Goal: Task Accomplishment & Management: Manage account settings

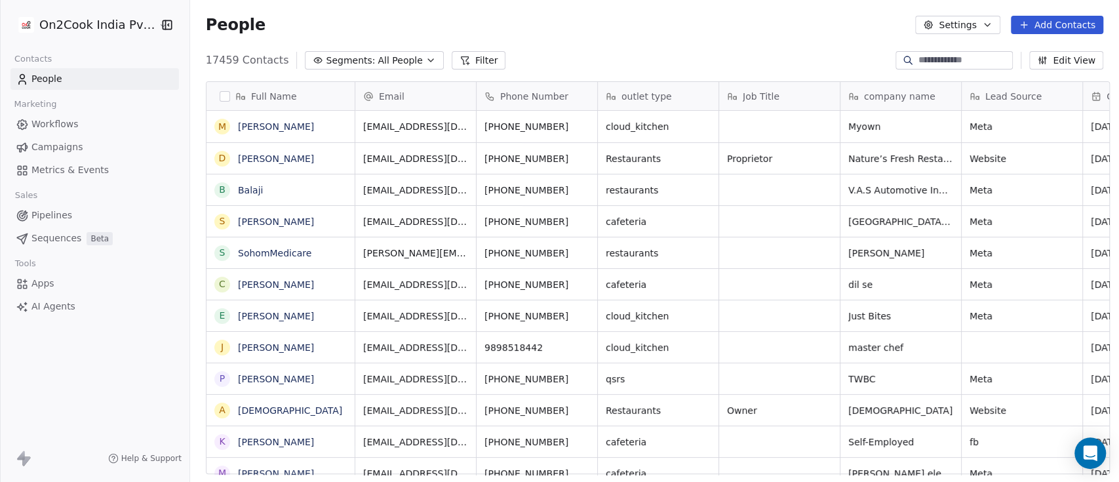
scroll to position [410, 922]
click at [361, 68] on button "Segments: All People" at bounding box center [374, 60] width 138 height 18
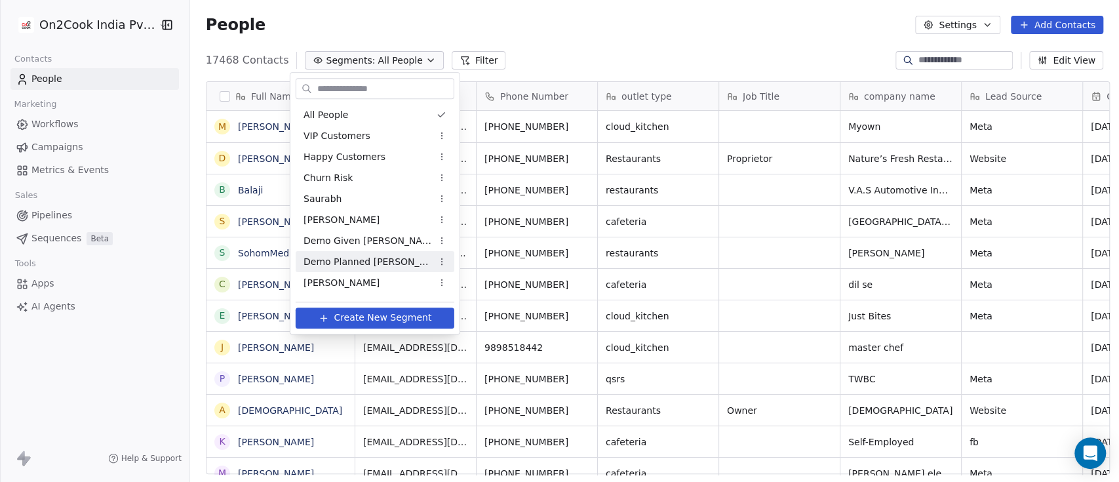
click at [344, 255] on span "Demo Planned [PERSON_NAME]" at bounding box center [368, 262] width 128 height 14
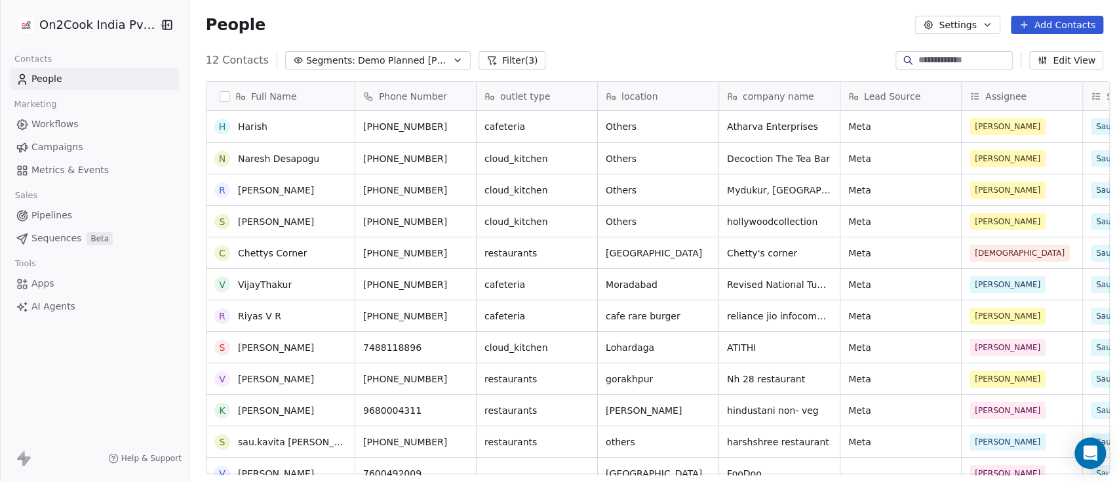
scroll to position [0, 0]
click at [979, 57] on input at bounding box center [964, 60] width 92 height 13
type input "*****"
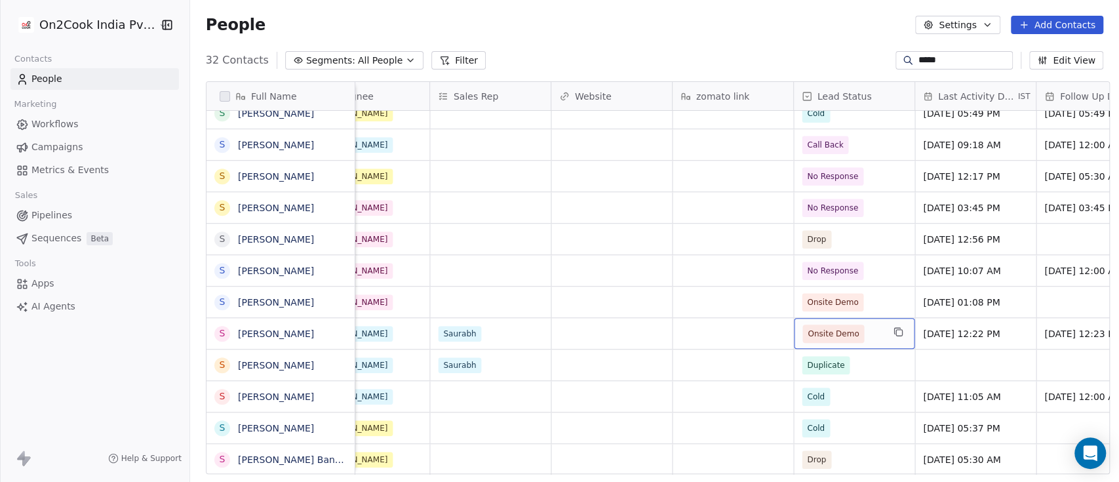
click at [871, 337] on span "Onsite Demo" at bounding box center [842, 334] width 80 height 18
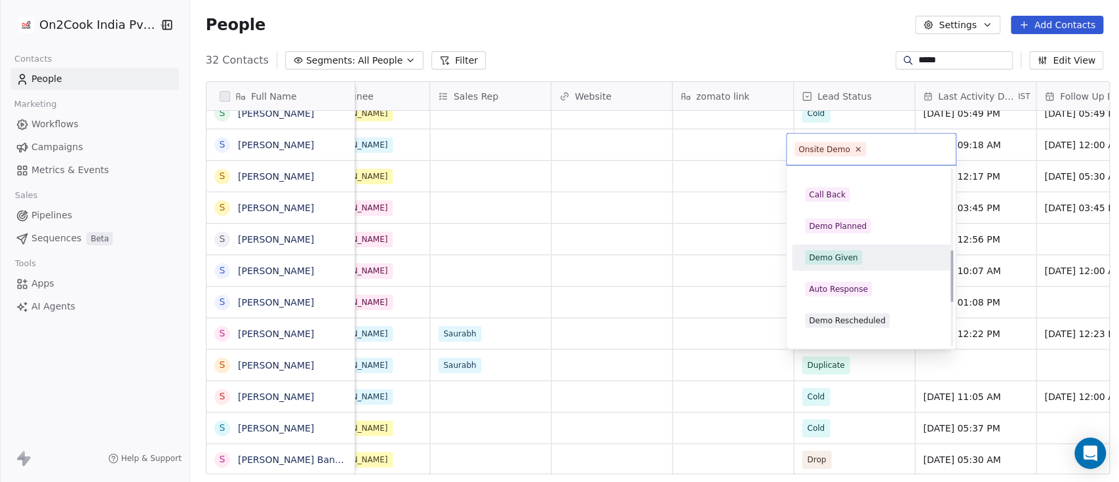
drag, startPoint x: 843, startPoint y: 262, endPoint x: 855, endPoint y: 281, distance: 21.8
click at [845, 261] on span "Demo Given" at bounding box center [833, 257] width 57 height 14
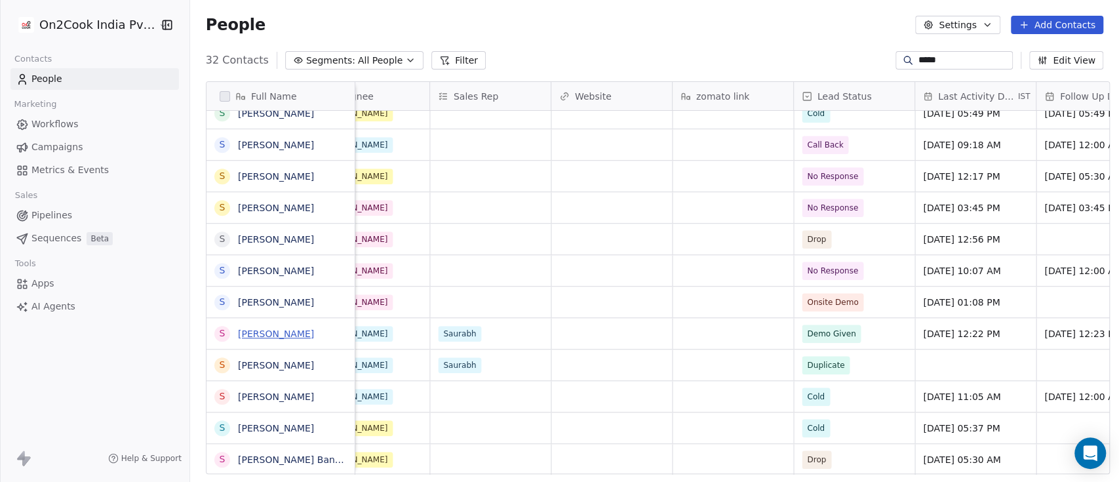
click at [252, 336] on link "[PERSON_NAME]" at bounding box center [276, 333] width 76 height 10
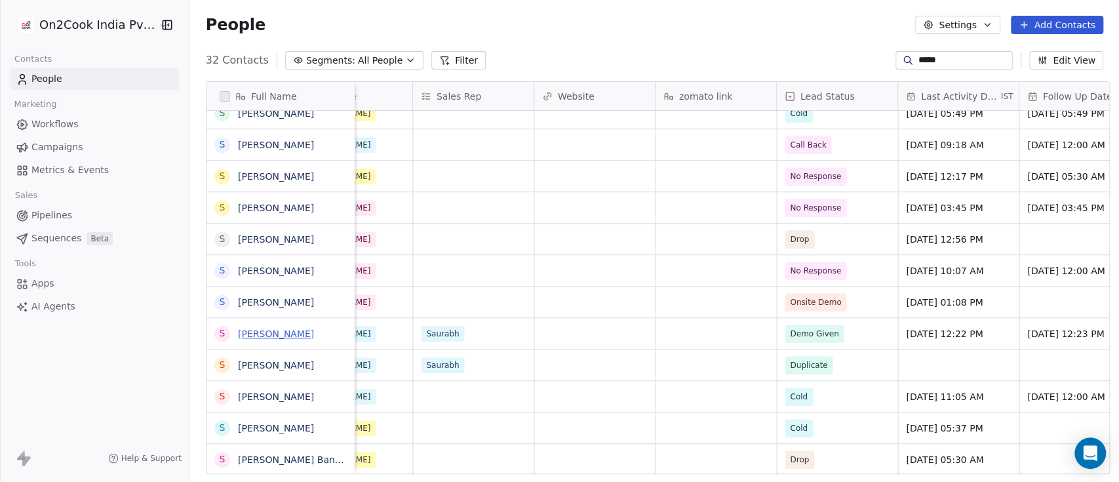
click at [252, 330] on link "[PERSON_NAME]" at bounding box center [276, 333] width 76 height 10
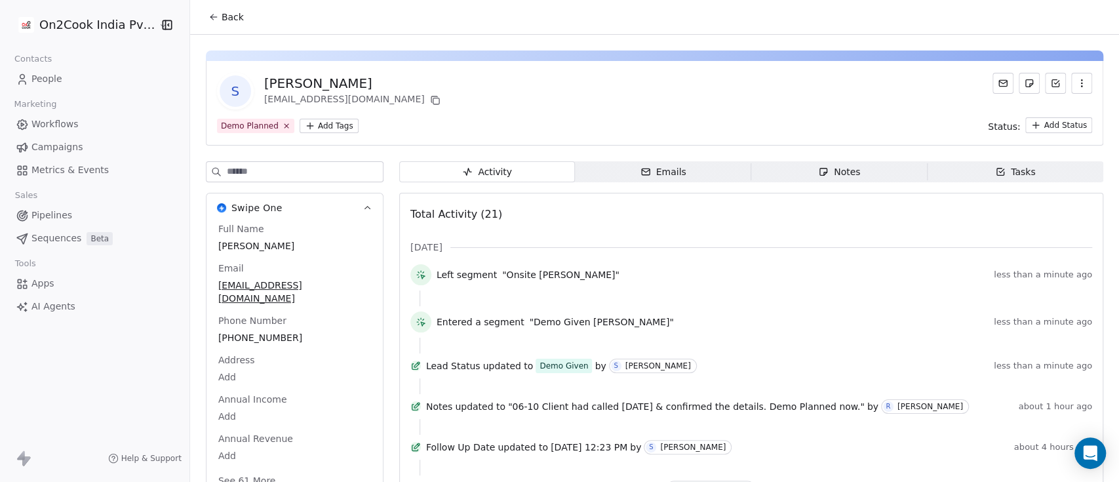
click at [266, 166] on input at bounding box center [305, 172] width 156 height 20
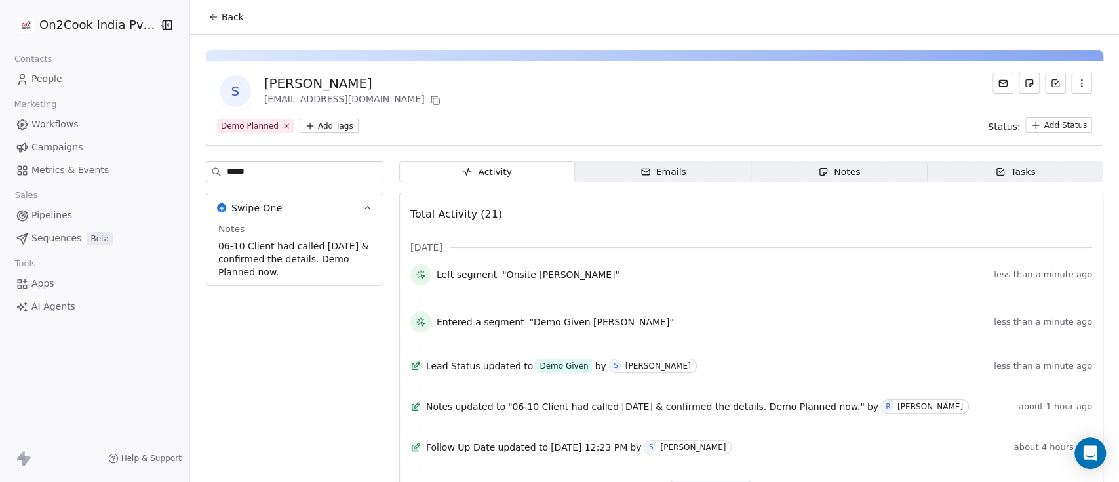
type input "*****"
click at [266, 253] on span "06-10 Client had called [DATE] & confirmed the details. Demo Planned now." at bounding box center [294, 258] width 153 height 39
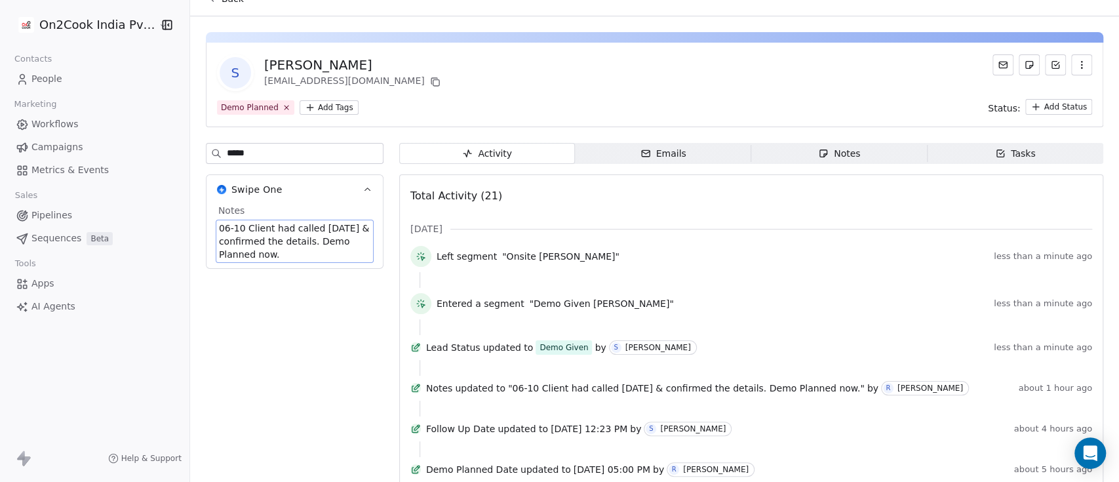
click at [266, 244] on span "06-10 Client had called [DATE] & confirmed the details. Demo Planned now." at bounding box center [294, 241] width 151 height 39
click at [212, 228] on textarea "**********" at bounding box center [281, 240] width 142 height 41
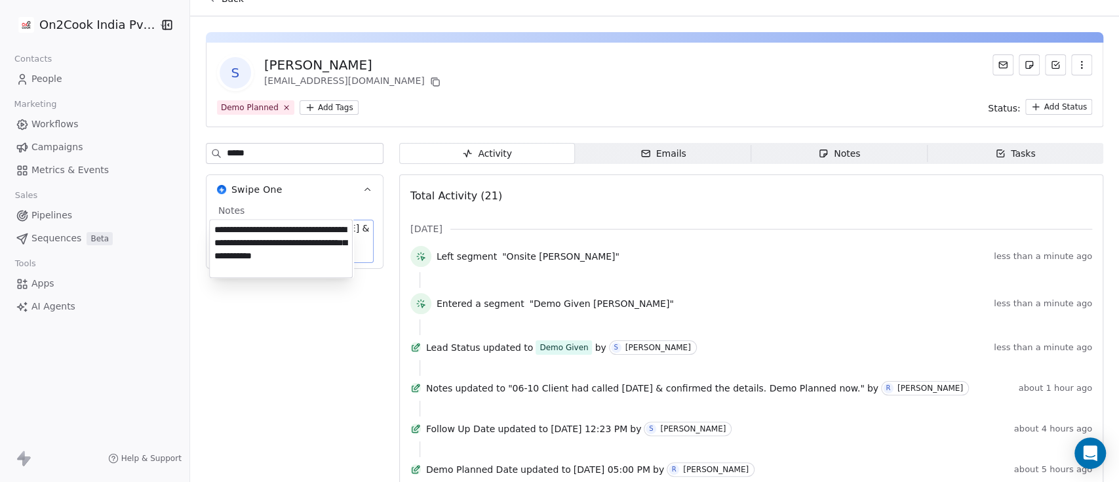
type textarea "**********"
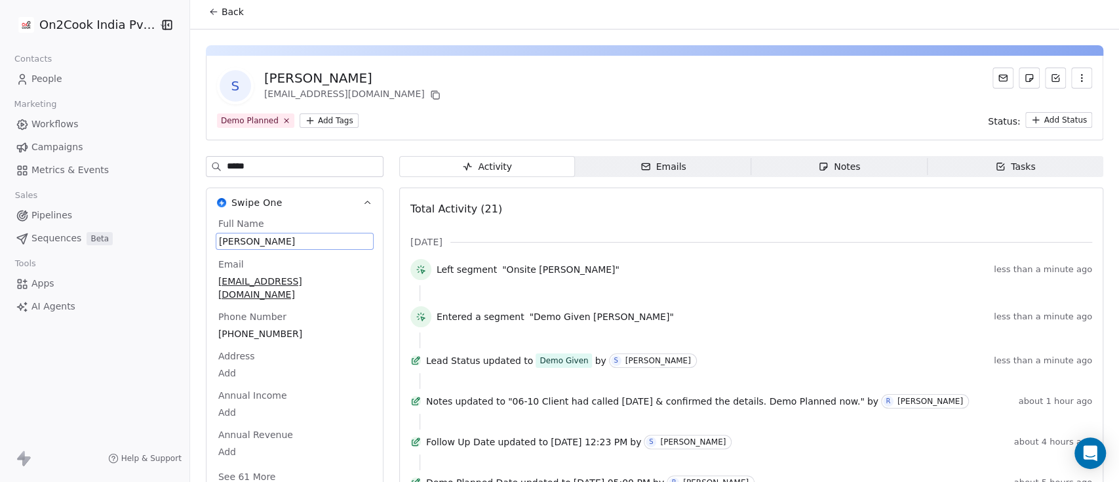
click at [305, 121] on html "On2Cook India Pvt. Ltd. Contacts People Marketing Workflows Campaigns Metrics &…" at bounding box center [559, 241] width 1119 height 482
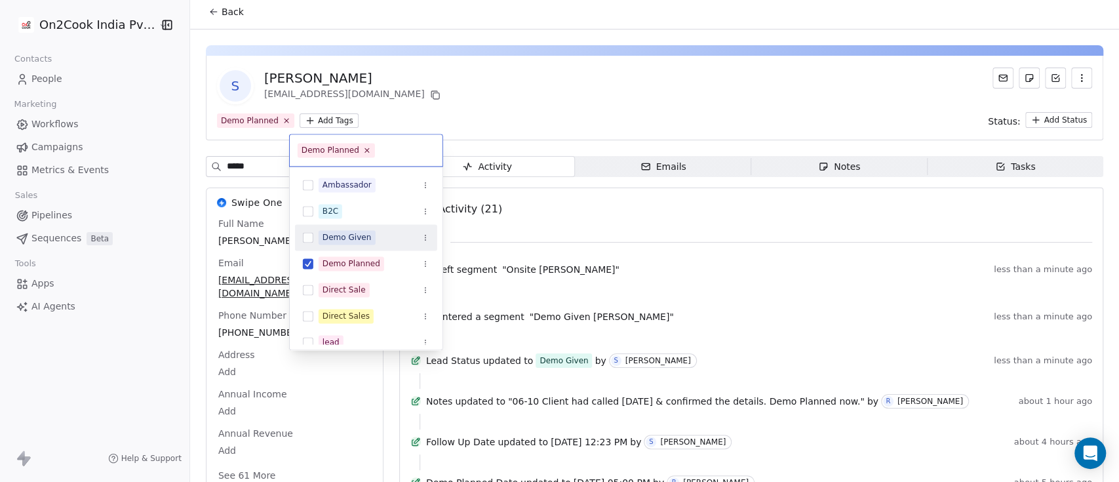
click at [360, 237] on div "Demo Given" at bounding box center [347, 237] width 49 height 12
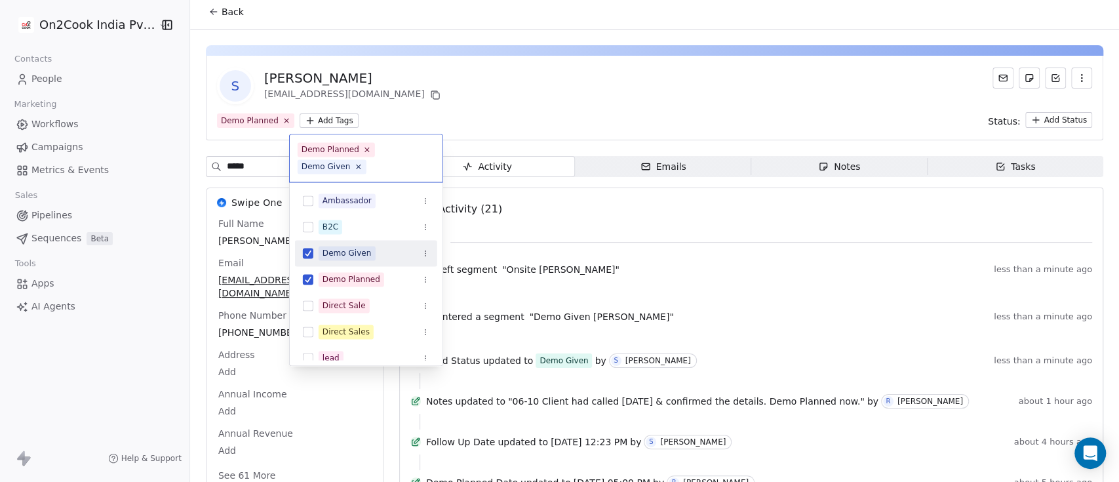
click at [509, 96] on html "On2Cook India Pvt. Ltd. Contacts People Marketing Workflows Campaigns Metrics &…" at bounding box center [559, 241] width 1119 height 482
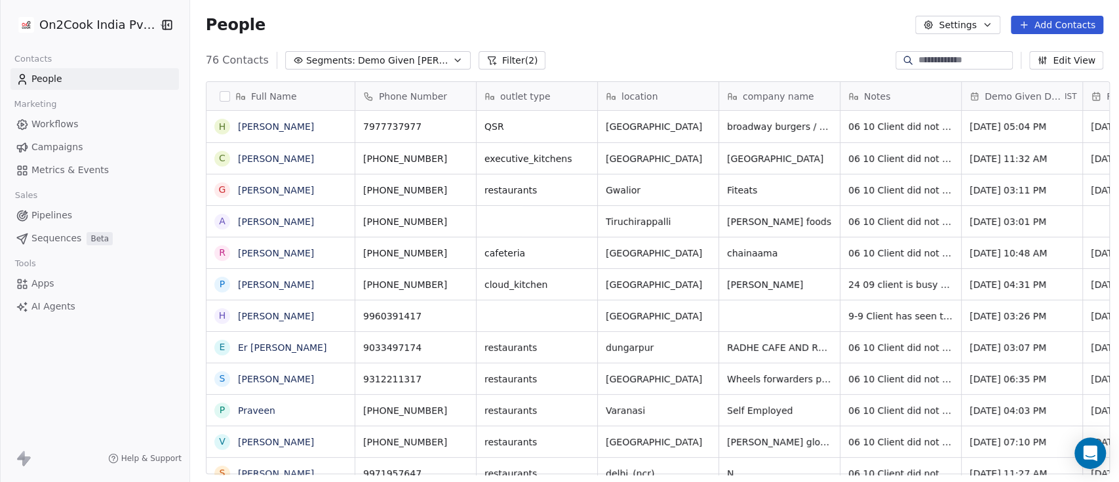
scroll to position [410, 922]
